Goal: Task Accomplishment & Management: Use online tool/utility

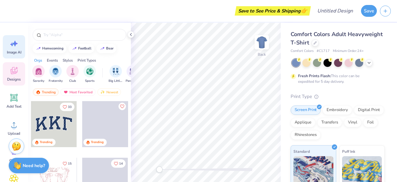
click at [8, 43] on div "Image AI" at bounding box center [14, 46] width 22 height 23
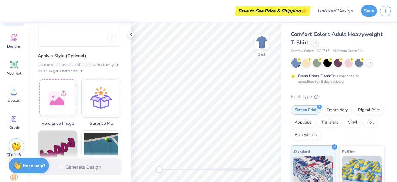
scroll to position [36, 0]
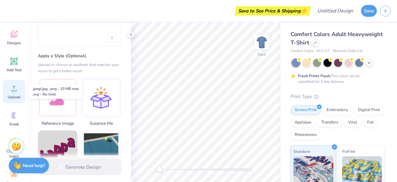
click at [15, 92] on circle at bounding box center [14, 90] width 4 height 4
click at [13, 91] on circle at bounding box center [14, 90] width 4 height 4
click at [15, 90] on circle at bounding box center [14, 90] width 4 height 4
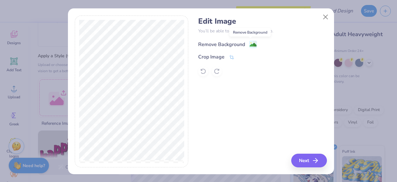
click at [250, 46] on image at bounding box center [253, 44] width 7 height 7
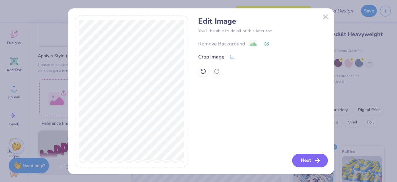
click at [303, 156] on button "Next" at bounding box center [310, 160] width 36 height 14
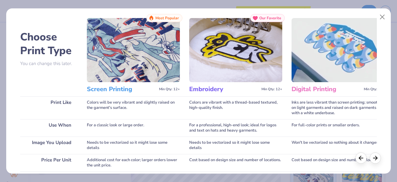
scroll to position [127, 0]
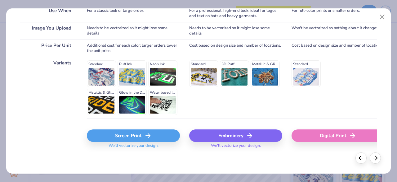
click at [152, 138] on div "Screen Print" at bounding box center [133, 135] width 93 height 12
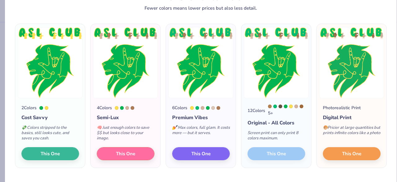
scroll to position [29, 0]
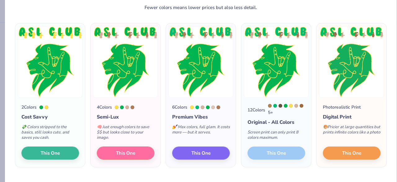
click at [284, 154] on div "12 Colors 5 + Original - All Colors Screen print can only print 8 colors maximu…" at bounding box center [277, 131] width 70 height 69
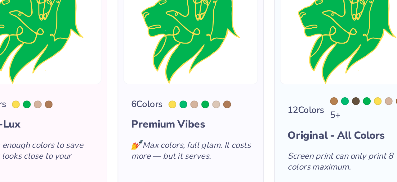
scroll to position [9, 0]
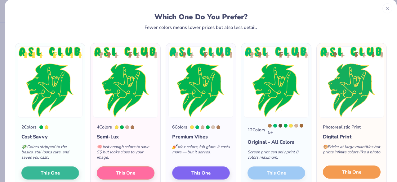
click at [336, 170] on button "This One" at bounding box center [352, 171] width 58 height 13
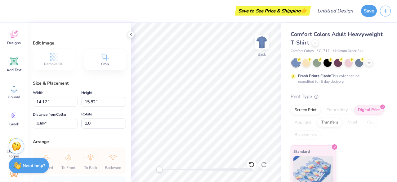
type input "14.07"
type input "15.72"
type input "3.00"
click at [369, 63] on icon at bounding box center [369, 62] width 5 height 5
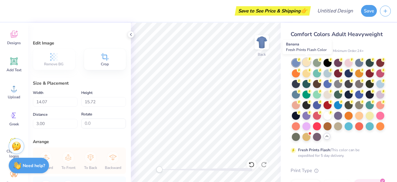
click at [306, 62] on div at bounding box center [307, 62] width 8 height 8
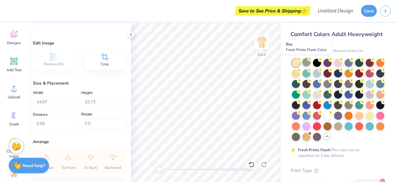
click at [310, 61] on circle at bounding box center [310, 59] width 4 height 4
click at [315, 61] on div at bounding box center [317, 62] width 8 height 8
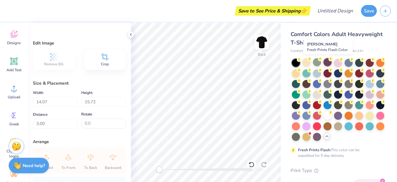
click at [327, 61] on div at bounding box center [328, 62] width 8 height 8
click at [338, 62] on div at bounding box center [338, 62] width 8 height 8
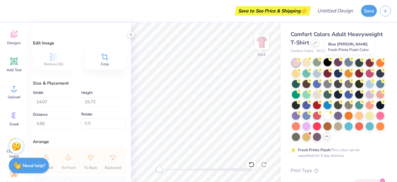
click at [347, 63] on div at bounding box center [349, 62] width 8 height 8
click at [357, 63] on div at bounding box center [360, 62] width 8 height 8
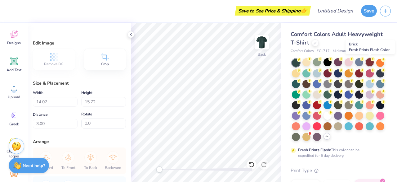
click at [369, 61] on div at bounding box center [370, 62] width 8 height 8
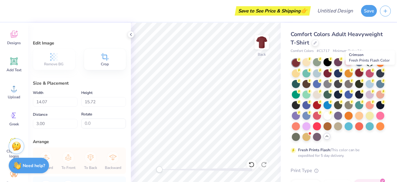
click at [364, 72] on div at bounding box center [360, 73] width 8 height 8
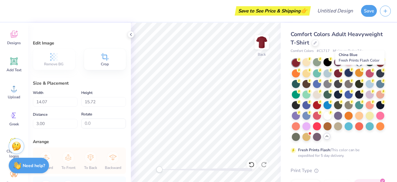
click at [353, 73] on div at bounding box center [349, 73] width 8 height 8
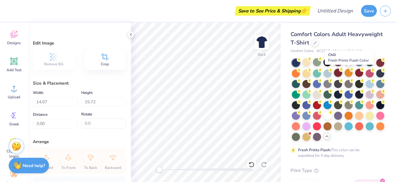
click at [342, 73] on div at bounding box center [338, 73] width 8 height 8
click at [332, 73] on div at bounding box center [328, 73] width 8 height 8
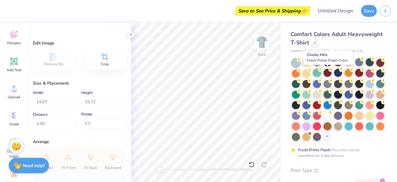
click at [321, 73] on div at bounding box center [317, 73] width 8 height 8
click at [311, 72] on div at bounding box center [307, 73] width 8 height 8
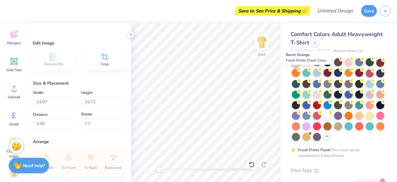
click at [300, 72] on div at bounding box center [296, 73] width 8 height 8
click at [377, 66] on div at bounding box center [381, 62] width 8 height 8
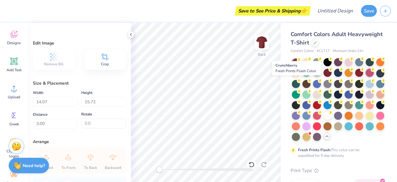
click at [366, 77] on div at bounding box center [370, 73] width 8 height 8
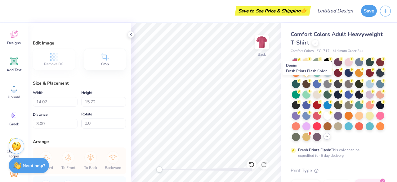
click at [377, 77] on div at bounding box center [381, 73] width 8 height 8
click at [300, 84] on div at bounding box center [296, 83] width 8 height 8
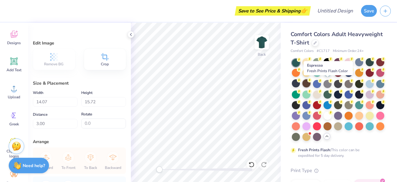
click at [311, 82] on div at bounding box center [307, 83] width 8 height 8
click at [321, 82] on div at bounding box center [317, 83] width 8 height 8
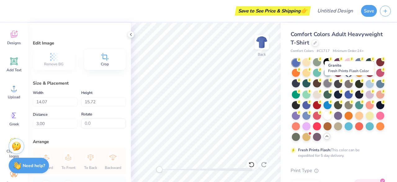
click at [332, 83] on div at bounding box center [328, 83] width 8 height 8
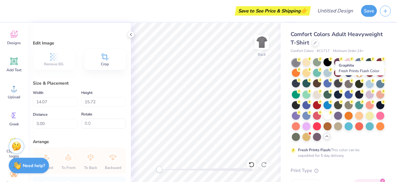
click at [342, 84] on div at bounding box center [338, 83] width 8 height 8
click at [353, 85] on div at bounding box center [349, 83] width 8 height 8
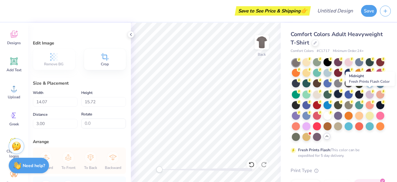
click at [342, 95] on div at bounding box center [338, 94] width 8 height 8
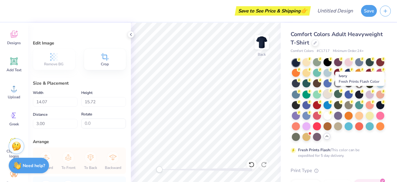
click at [332, 94] on div at bounding box center [328, 94] width 8 height 8
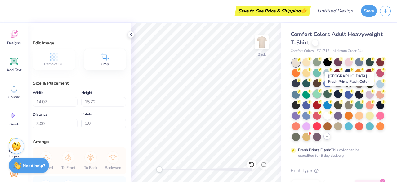
click at [321, 93] on div at bounding box center [317, 94] width 8 height 8
click at [311, 93] on div at bounding box center [307, 94] width 8 height 8
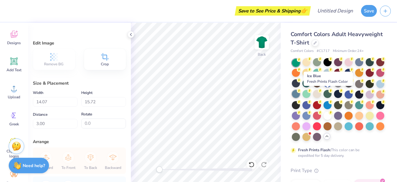
click at [300, 93] on div at bounding box center [296, 94] width 8 height 8
click at [377, 87] on div at bounding box center [381, 83] width 8 height 8
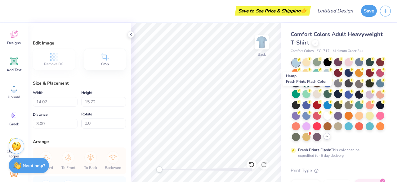
click at [366, 87] on div at bounding box center [370, 83] width 8 height 8
click at [356, 87] on div at bounding box center [360, 83] width 8 height 8
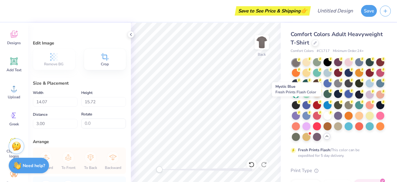
click at [345, 98] on div at bounding box center [349, 94] width 8 height 8
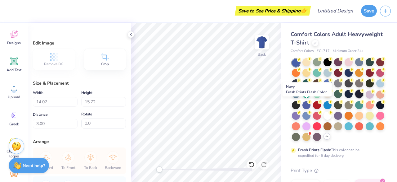
click at [356, 98] on div at bounding box center [360, 94] width 8 height 8
click at [366, 98] on div at bounding box center [370, 94] width 8 height 8
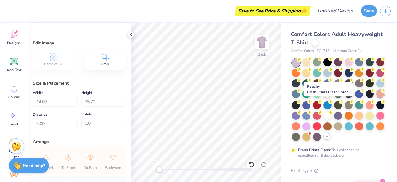
click at [377, 98] on div at bounding box center [381, 94] width 8 height 8
click at [300, 104] on div at bounding box center [296, 104] width 8 height 8
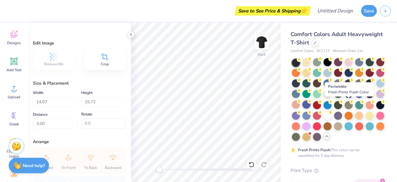
click at [311, 107] on div at bounding box center [307, 104] width 8 height 8
click at [321, 103] on div at bounding box center [317, 104] width 8 height 8
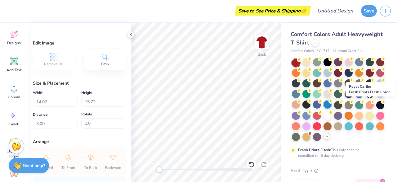
click at [332, 103] on div at bounding box center [328, 104] width 8 height 8
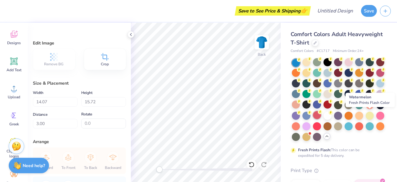
click at [321, 117] on div at bounding box center [317, 115] width 8 height 8
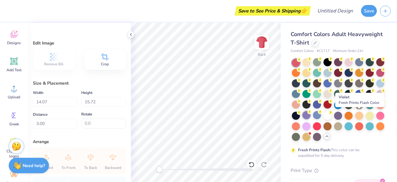
click at [311, 117] on div at bounding box center [307, 115] width 8 height 8
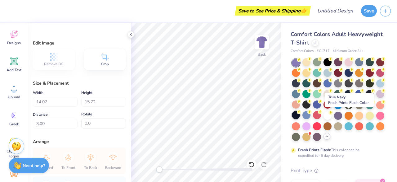
click at [300, 116] on div at bounding box center [296, 115] width 8 height 8
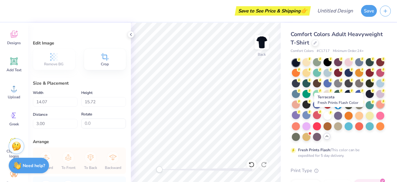
click at [377, 108] on div at bounding box center [381, 104] width 8 height 8
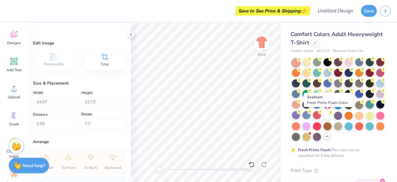
click at [366, 108] on div at bounding box center [370, 104] width 8 height 8
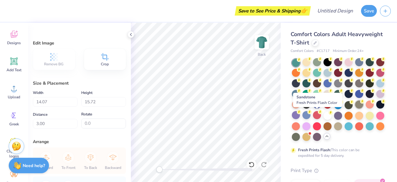
click at [356, 108] on div at bounding box center [360, 104] width 8 height 8
click at [345, 108] on div at bounding box center [349, 104] width 8 height 8
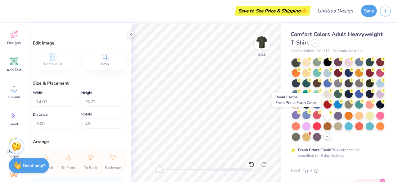
click at [334, 108] on div at bounding box center [338, 104] width 8 height 8
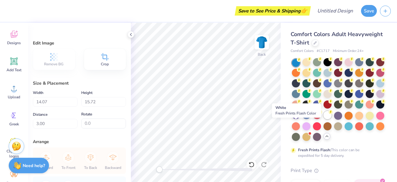
click at [324, 119] on div at bounding box center [328, 115] width 8 height 8
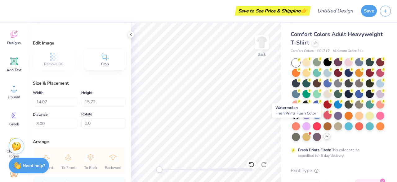
click at [329, 114] on circle at bounding box center [331, 112] width 4 height 4
click at [334, 119] on div at bounding box center [338, 115] width 8 height 8
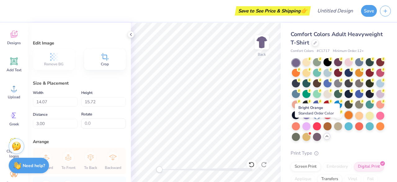
click at [345, 119] on div at bounding box center [349, 115] width 8 height 8
click at [356, 119] on div at bounding box center [360, 115] width 8 height 8
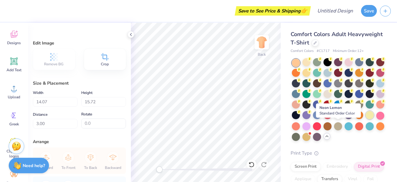
click at [366, 119] on div at bounding box center [370, 115] width 8 height 8
click at [377, 119] on div at bounding box center [381, 115] width 8 height 8
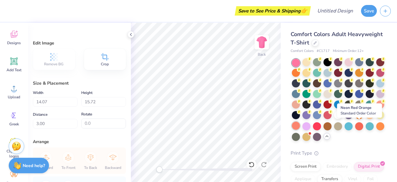
click at [300, 125] on div at bounding box center [296, 125] width 8 height 8
click at [311, 125] on div at bounding box center [307, 125] width 8 height 8
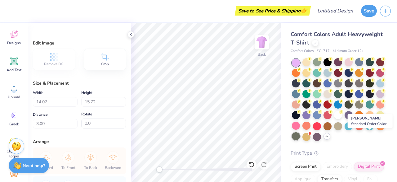
click at [300, 138] on div at bounding box center [296, 136] width 8 height 8
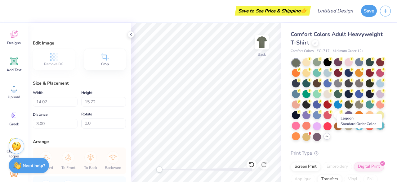
click at [377, 129] on div at bounding box center [381, 125] width 8 height 8
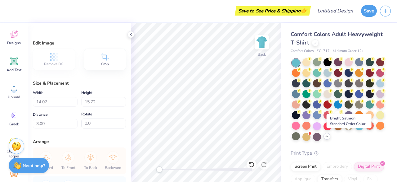
click at [366, 129] on div at bounding box center [370, 125] width 8 height 8
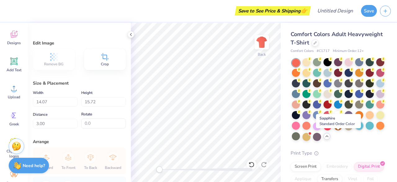
click at [356, 129] on div at bounding box center [360, 125] width 8 height 8
click at [345, 129] on div at bounding box center [349, 125] width 8 height 8
click at [356, 129] on div at bounding box center [360, 125] width 8 height 8
click at [345, 129] on div at bounding box center [349, 125] width 8 height 8
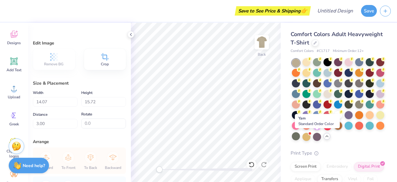
click at [334, 129] on div at bounding box center [338, 125] width 8 height 8
click at [324, 129] on div at bounding box center [328, 125] width 8 height 8
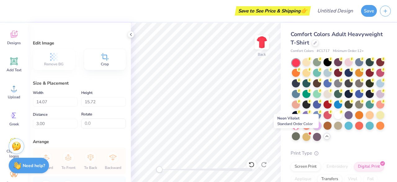
click at [313, 129] on div at bounding box center [317, 125] width 8 height 8
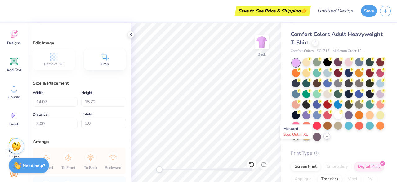
click at [303, 140] on div at bounding box center [307, 136] width 8 height 8
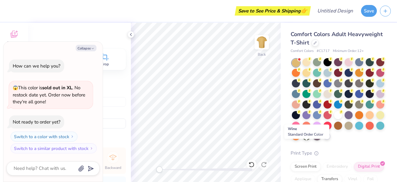
click at [313, 140] on div at bounding box center [317, 136] width 8 height 8
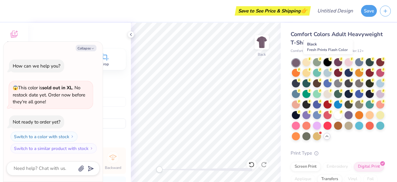
click at [325, 62] on div at bounding box center [328, 62] width 8 height 8
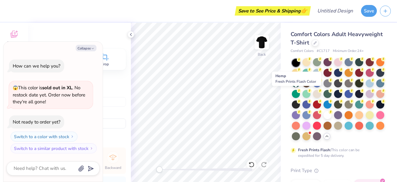
click at [356, 87] on div at bounding box center [360, 83] width 8 height 8
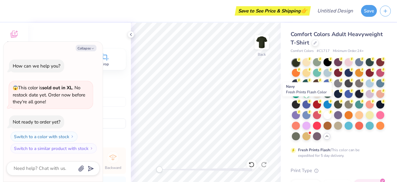
click at [356, 98] on div at bounding box center [360, 94] width 8 height 8
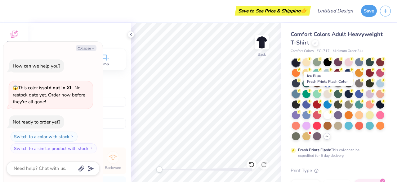
click at [300, 96] on div at bounding box center [296, 94] width 8 height 8
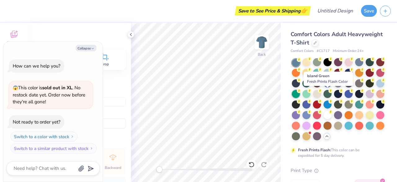
click at [300, 94] on div at bounding box center [296, 94] width 8 height 8
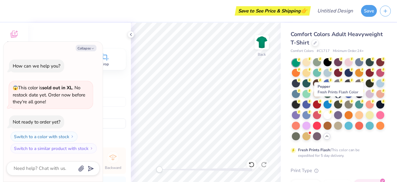
click at [300, 106] on div at bounding box center [296, 104] width 8 height 8
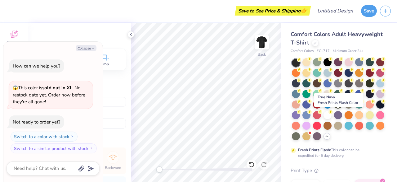
click at [377, 108] on div at bounding box center [381, 104] width 8 height 8
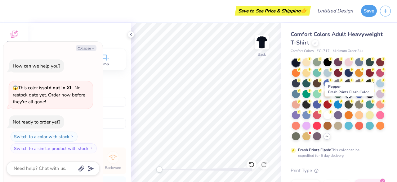
click at [311, 104] on div at bounding box center [307, 104] width 8 height 8
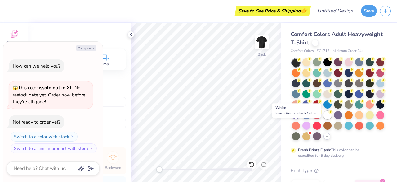
click at [324, 119] on div at bounding box center [328, 115] width 8 height 8
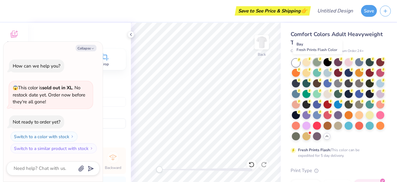
click at [318, 63] on div at bounding box center [317, 62] width 8 height 8
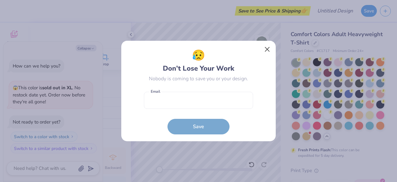
click at [265, 51] on button "Close" at bounding box center [268, 49] width 12 height 12
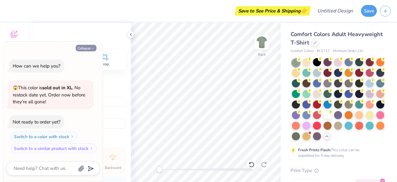
click at [83, 50] on button "Collapse" at bounding box center [86, 48] width 21 height 7
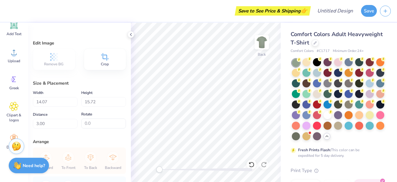
scroll to position [90, 0]
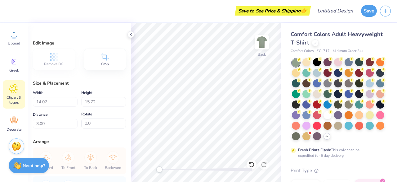
click at [15, 97] on span "Clipart & logos" at bounding box center [14, 100] width 20 height 10
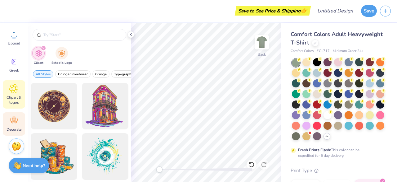
click at [14, 123] on icon at bounding box center [13, 120] width 9 height 9
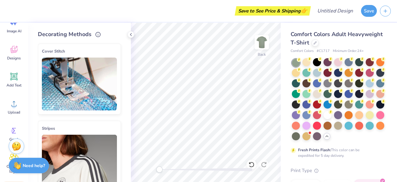
scroll to position [0, 0]
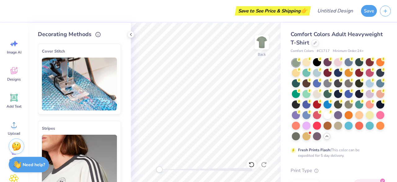
click at [26, 167] on strong "Need help?" at bounding box center [34, 164] width 22 height 6
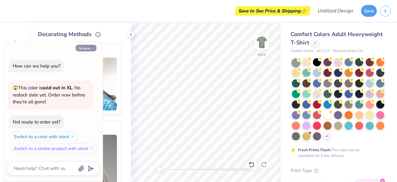
click at [90, 51] on button "Collapse" at bounding box center [86, 48] width 21 height 7
type textarea "x"
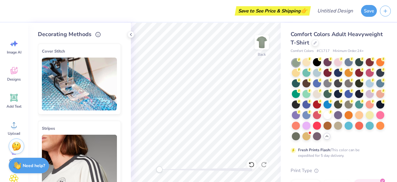
click at [18, 147] on img at bounding box center [16, 145] width 9 height 9
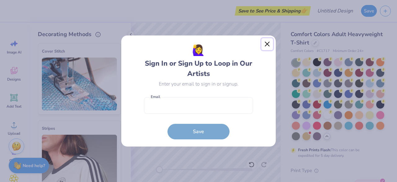
click at [267, 45] on button "Close" at bounding box center [268, 44] width 12 height 12
